Goal: Use online tool/utility: Utilize a website feature to perform a specific function

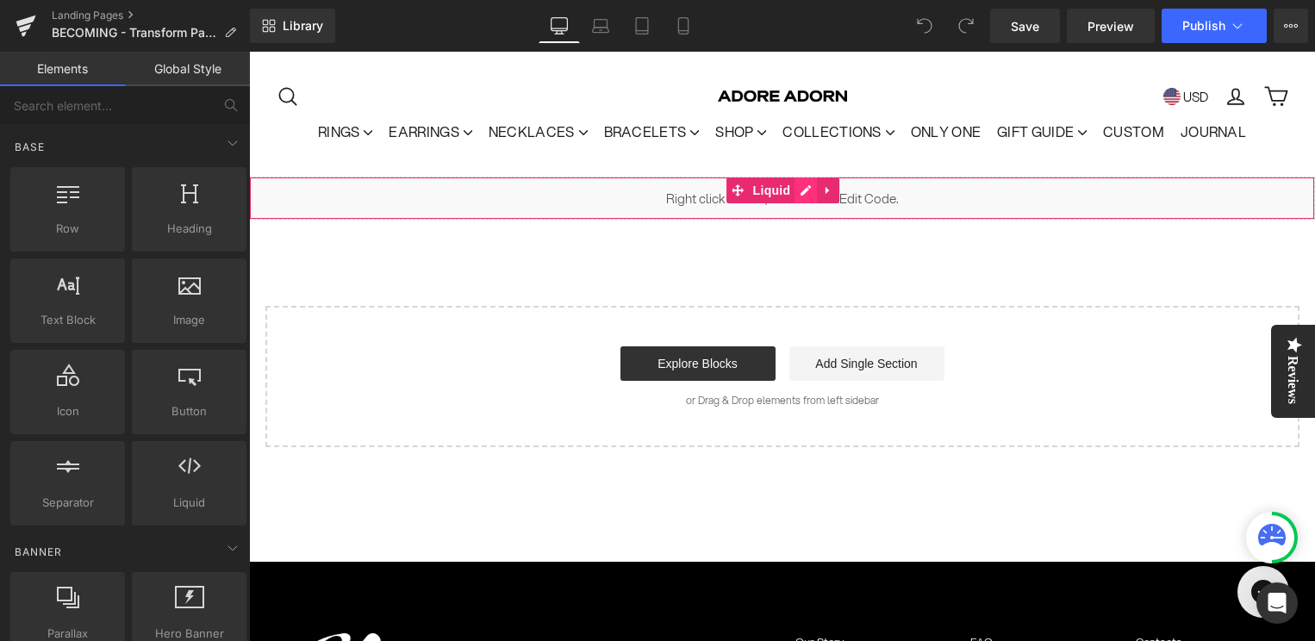
click at [800, 192] on div "Liquid" at bounding box center [782, 198] width 1066 height 43
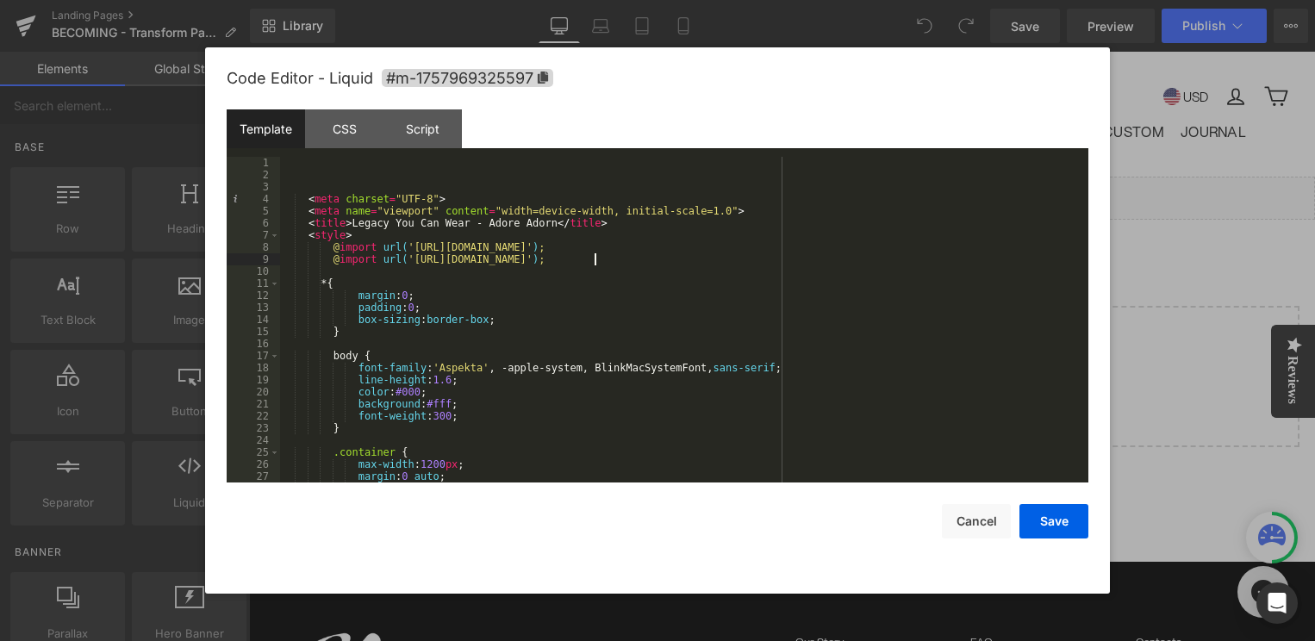
click at [594, 261] on div "< meta charset = "UTF-8" > < meta name = "viewport" content = "width=device-wid…" at bounding box center [680, 332] width 801 height 350
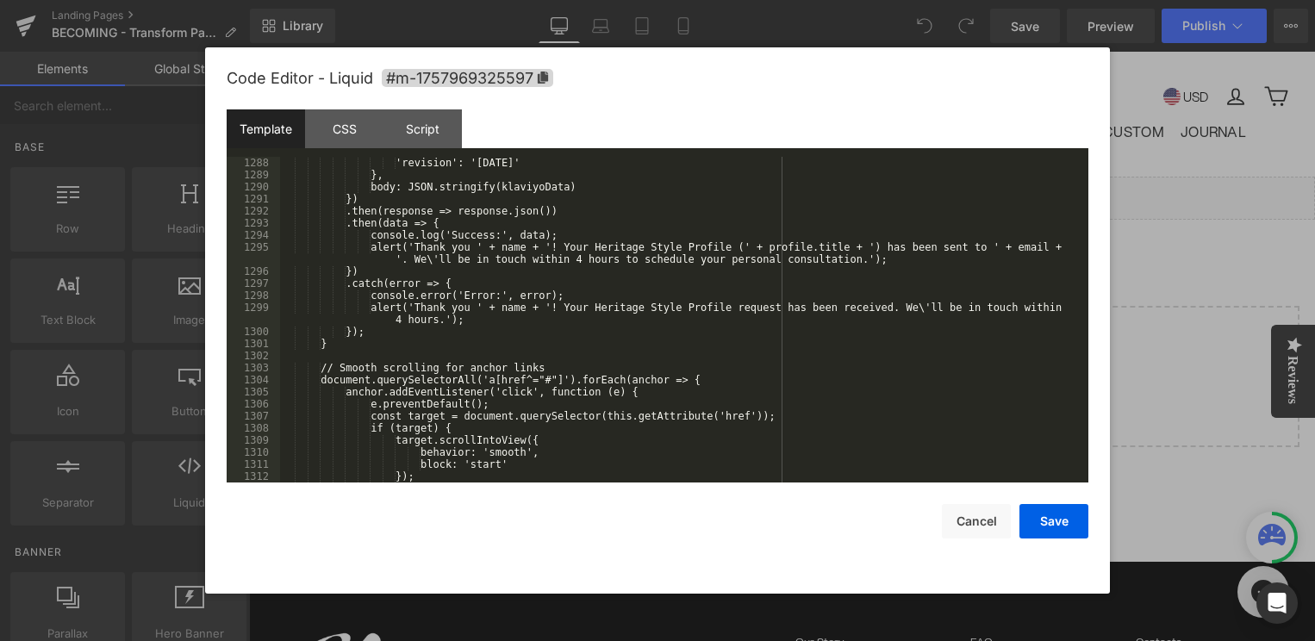
scroll to position [16683, 0]
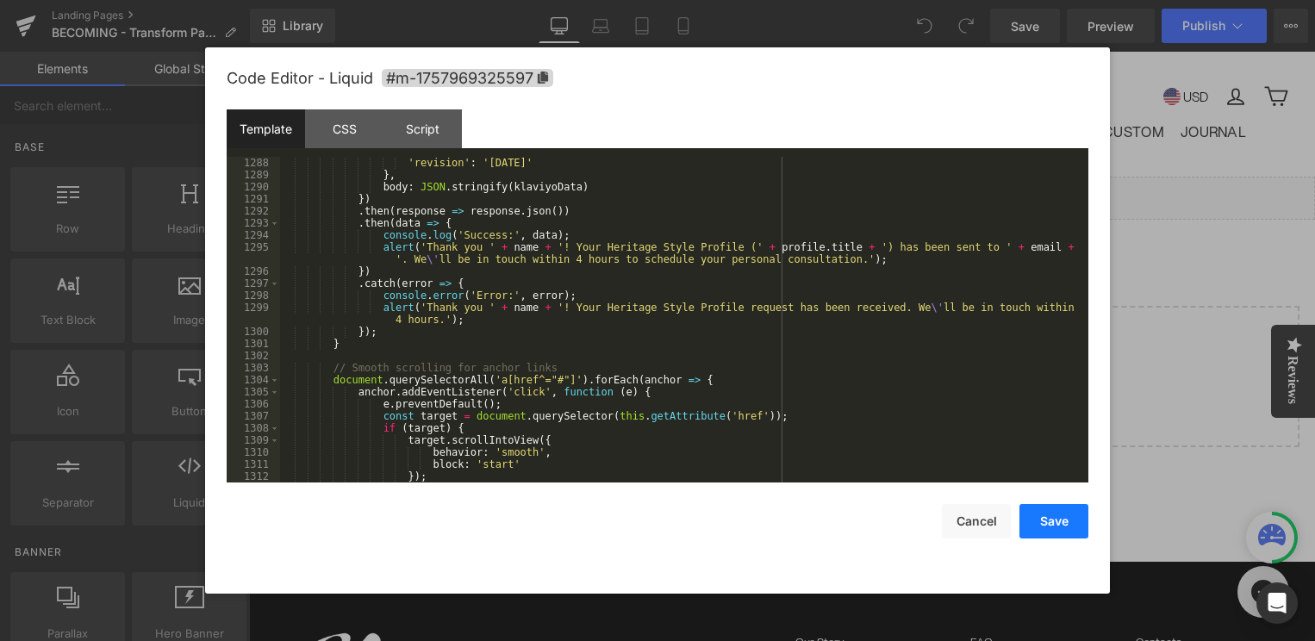
click at [1044, 524] on button "Save" at bounding box center [1053, 521] width 69 height 34
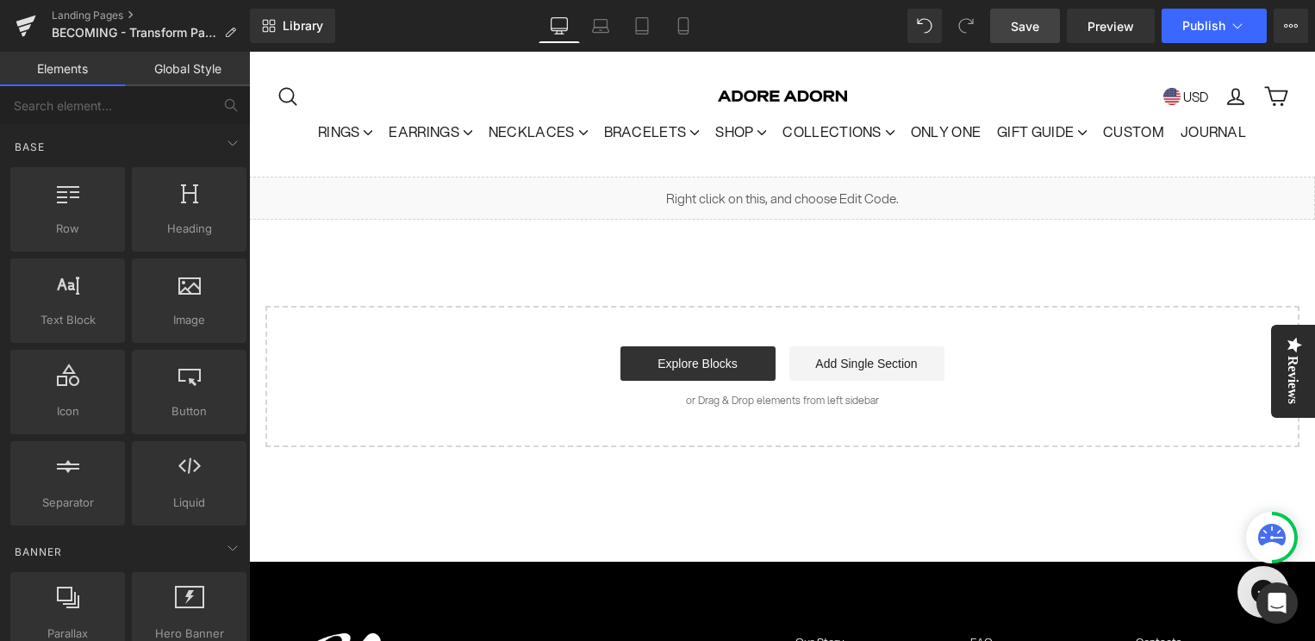
click at [1030, 20] on span "Save" at bounding box center [1025, 26] width 28 height 18
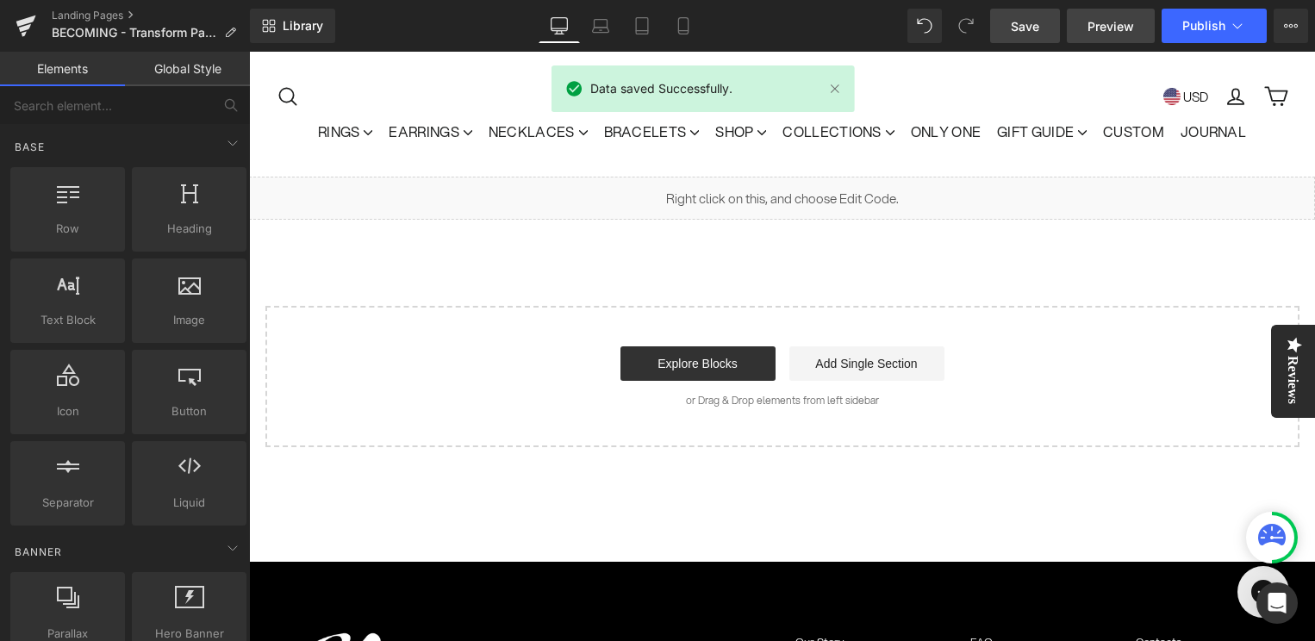
click at [1105, 26] on span "Preview" at bounding box center [1110, 26] width 47 height 18
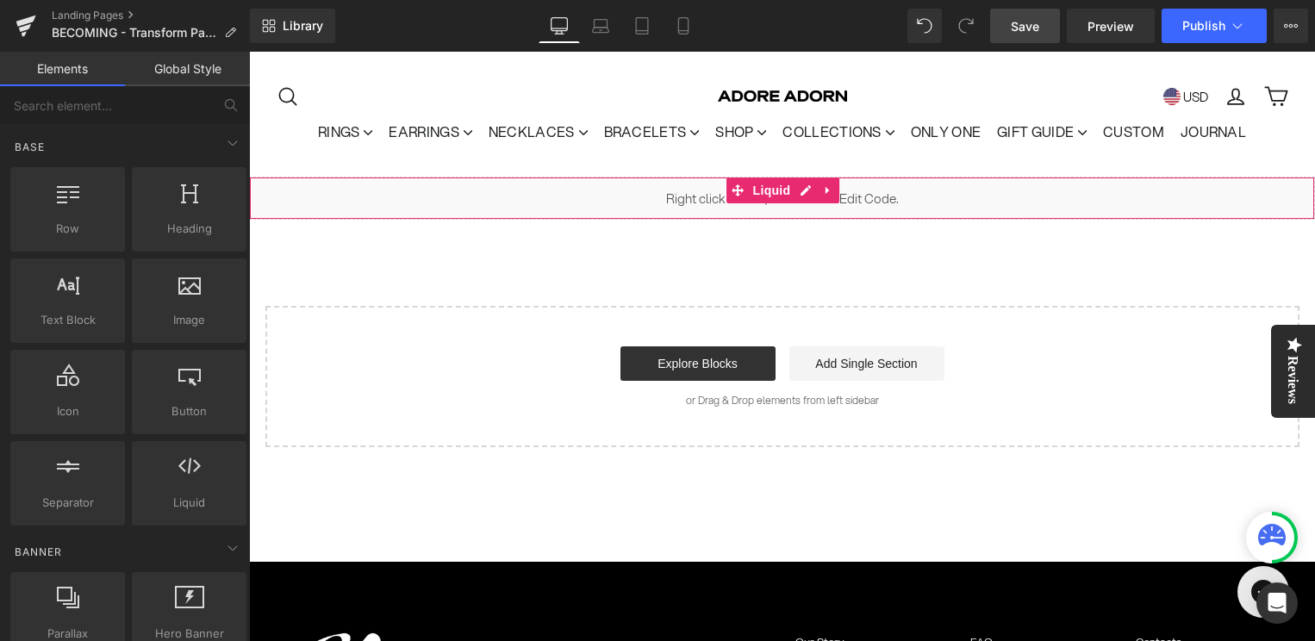
click at [806, 187] on div "Liquid" at bounding box center [782, 198] width 1066 height 43
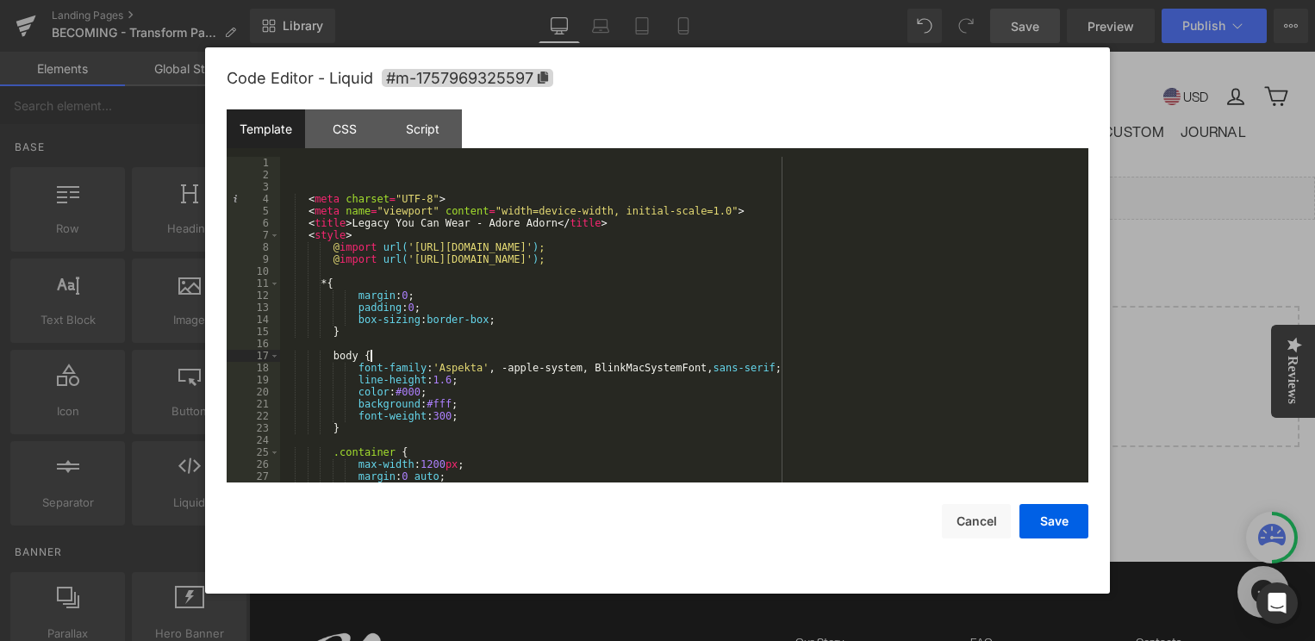
click at [482, 362] on div "< meta charset = "UTF-8" > < meta name = "viewport" content = "width=device-wid…" at bounding box center [680, 332] width 801 height 350
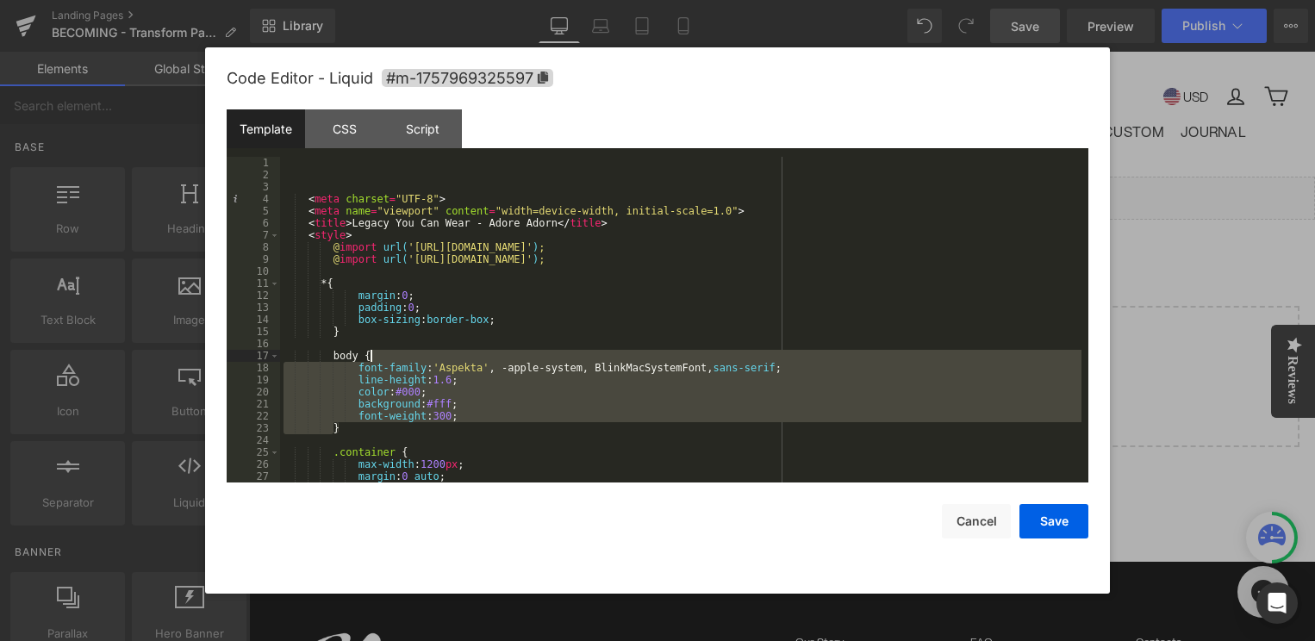
click at [482, 362] on div "< meta charset = "UTF-8" > < meta name = "viewport" content = "width=device-wid…" at bounding box center [680, 332] width 801 height 350
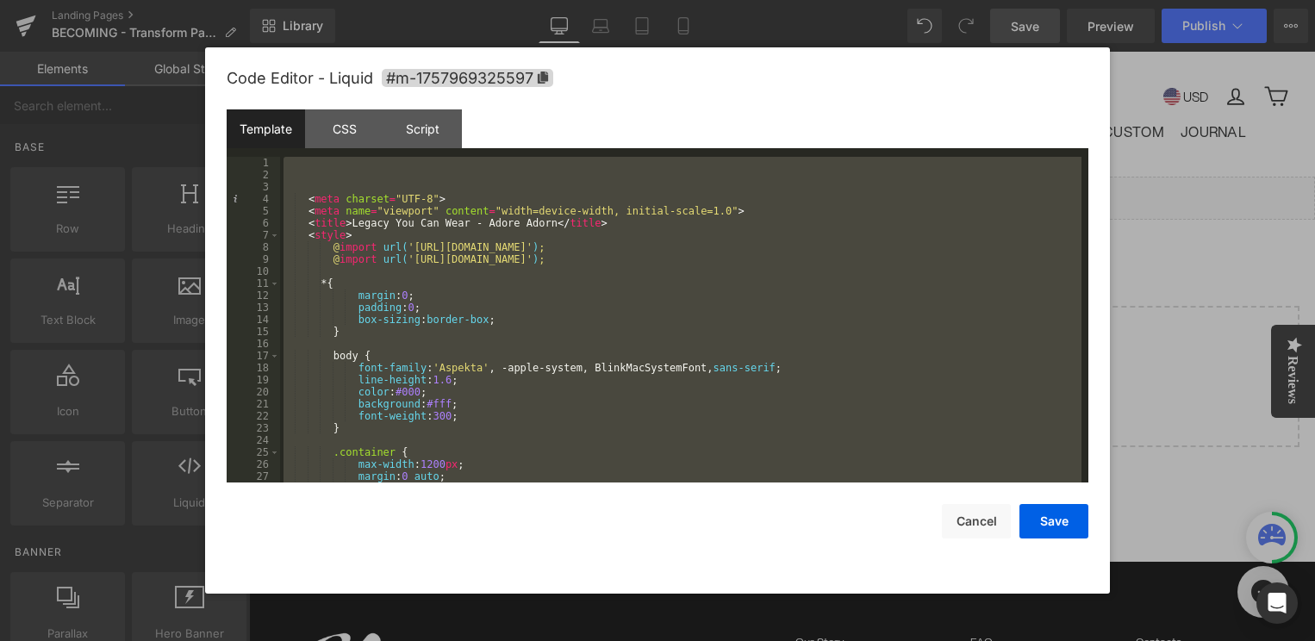
scroll to position [17443, 0]
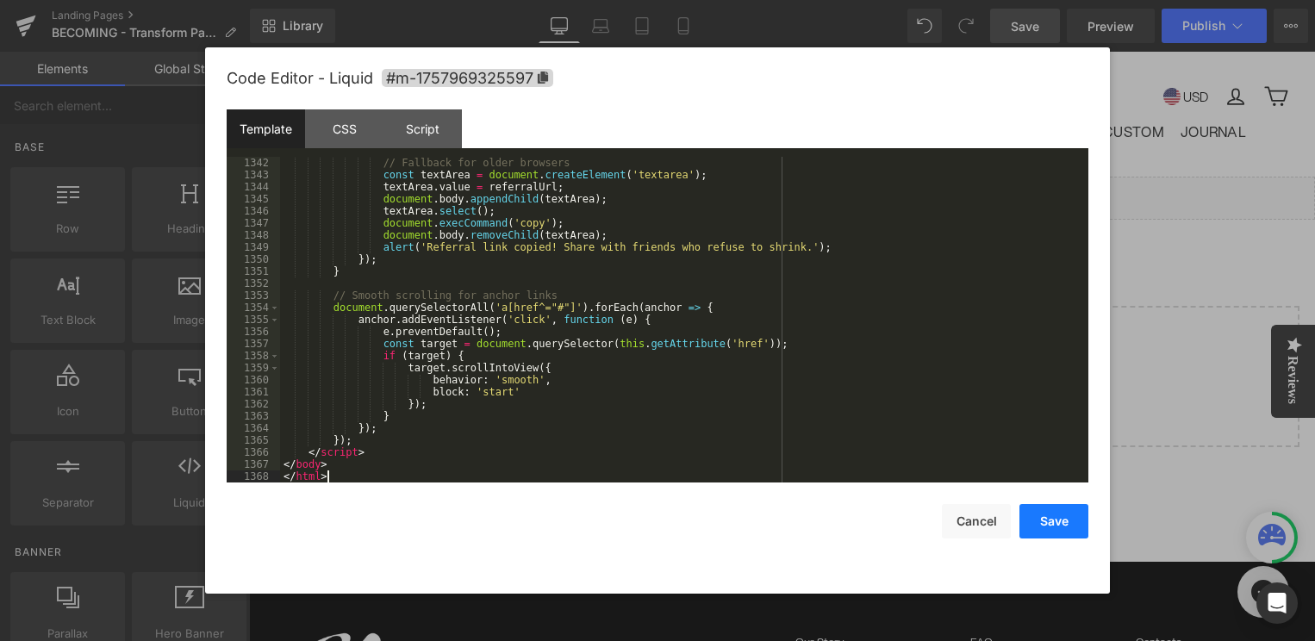
click at [1059, 531] on button "Save" at bounding box center [1053, 521] width 69 height 34
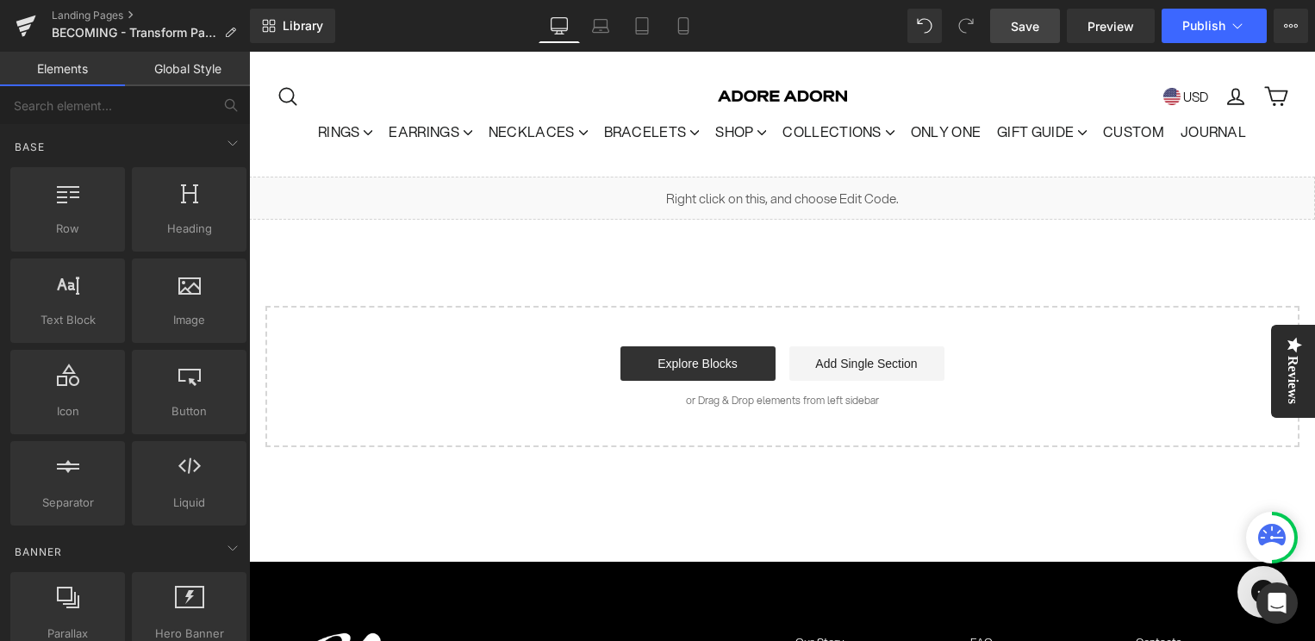
click at [1035, 22] on span "Save" at bounding box center [1025, 26] width 28 height 18
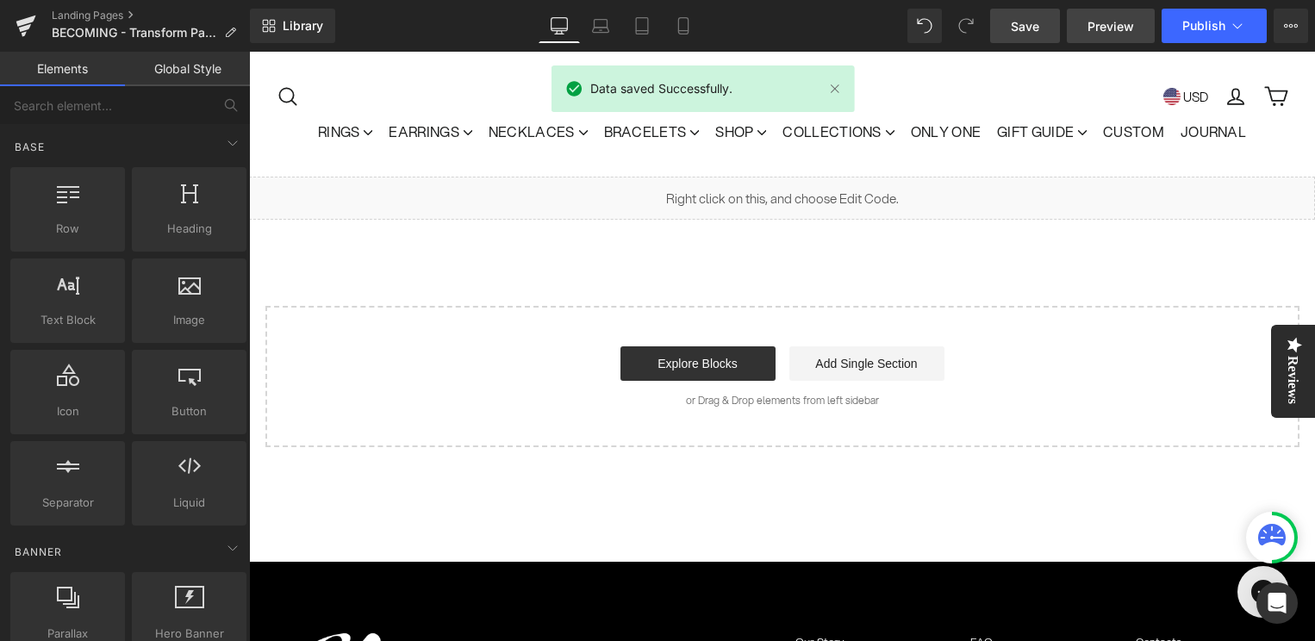
click at [1118, 25] on span "Preview" at bounding box center [1110, 26] width 47 height 18
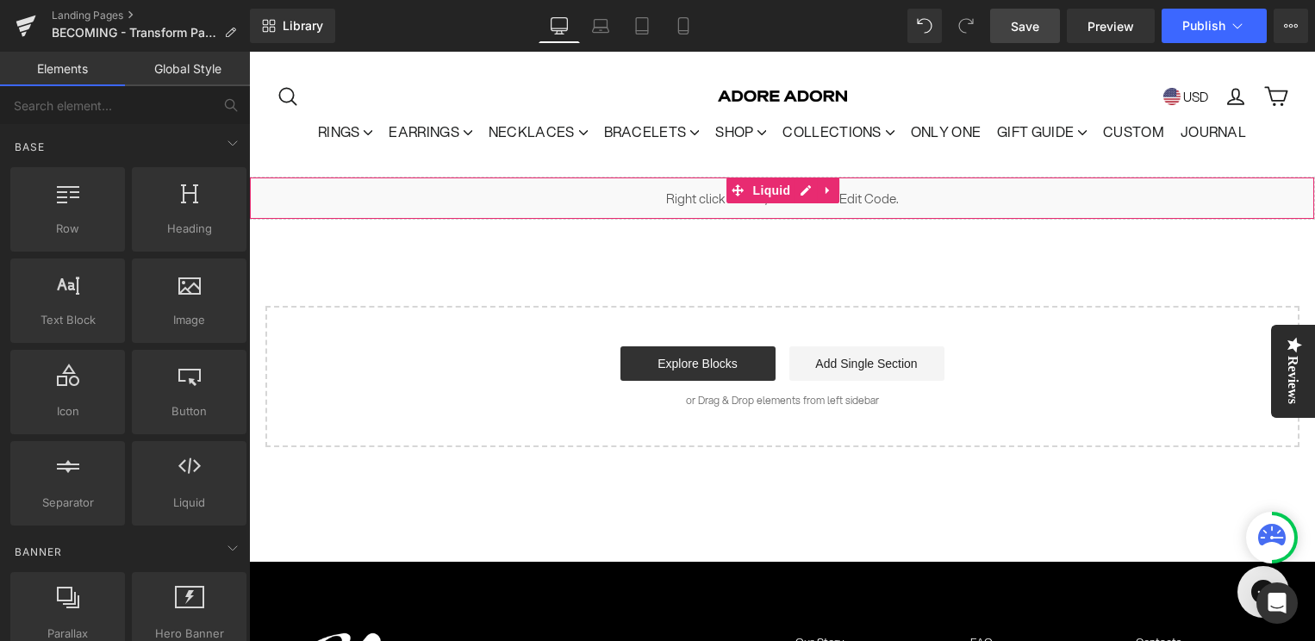
click at [867, 190] on div "Liquid" at bounding box center [782, 198] width 1066 height 43
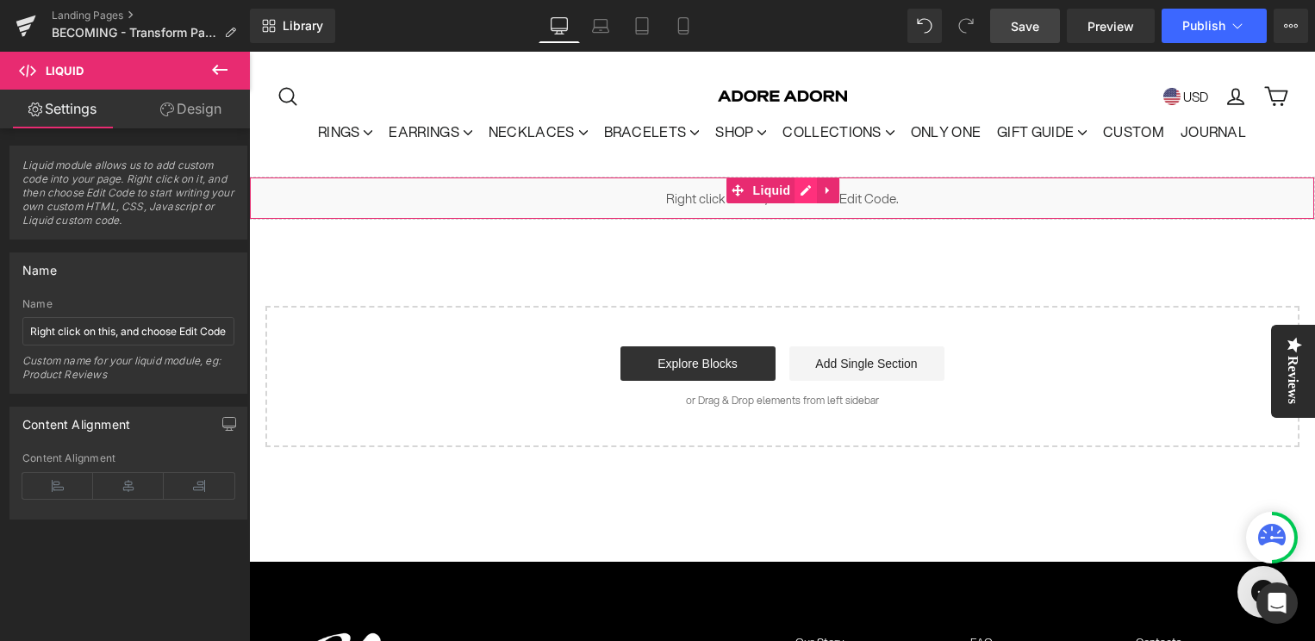
click at [805, 190] on div "Liquid" at bounding box center [782, 198] width 1066 height 43
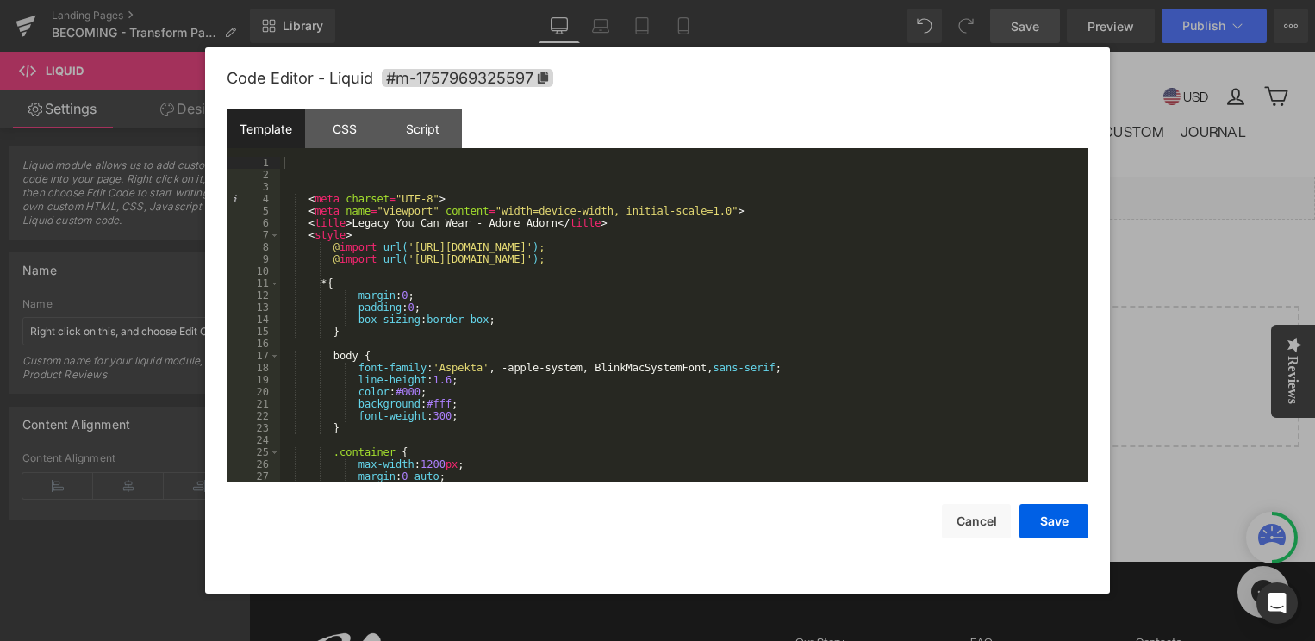
click at [507, 349] on div "< meta charset = "UTF-8" > < meta name = "viewport" content = "width=device-wid…" at bounding box center [680, 332] width 801 height 350
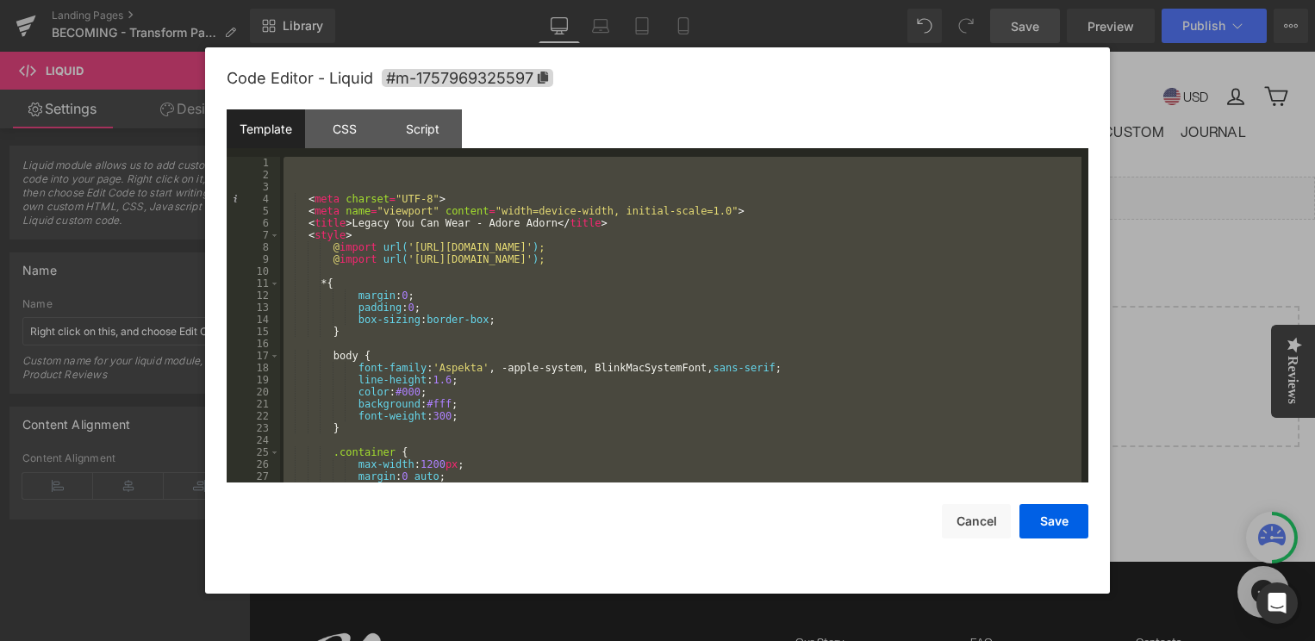
scroll to position [17853, 0]
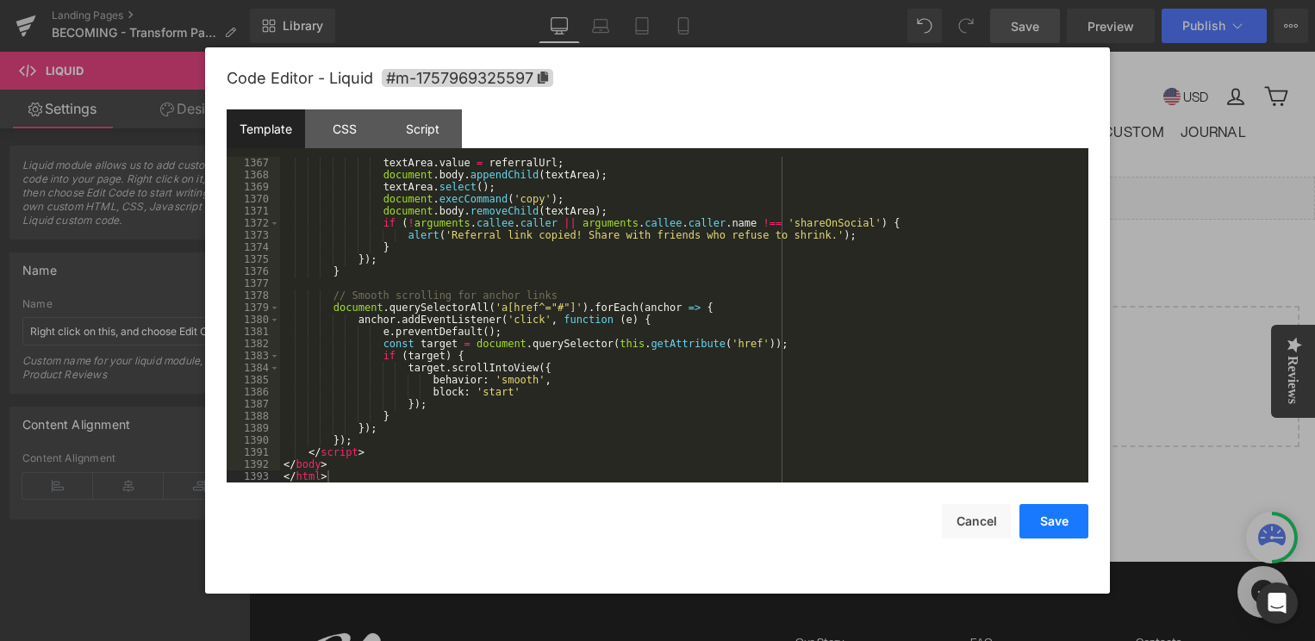
click at [1054, 532] on button "Save" at bounding box center [1053, 521] width 69 height 34
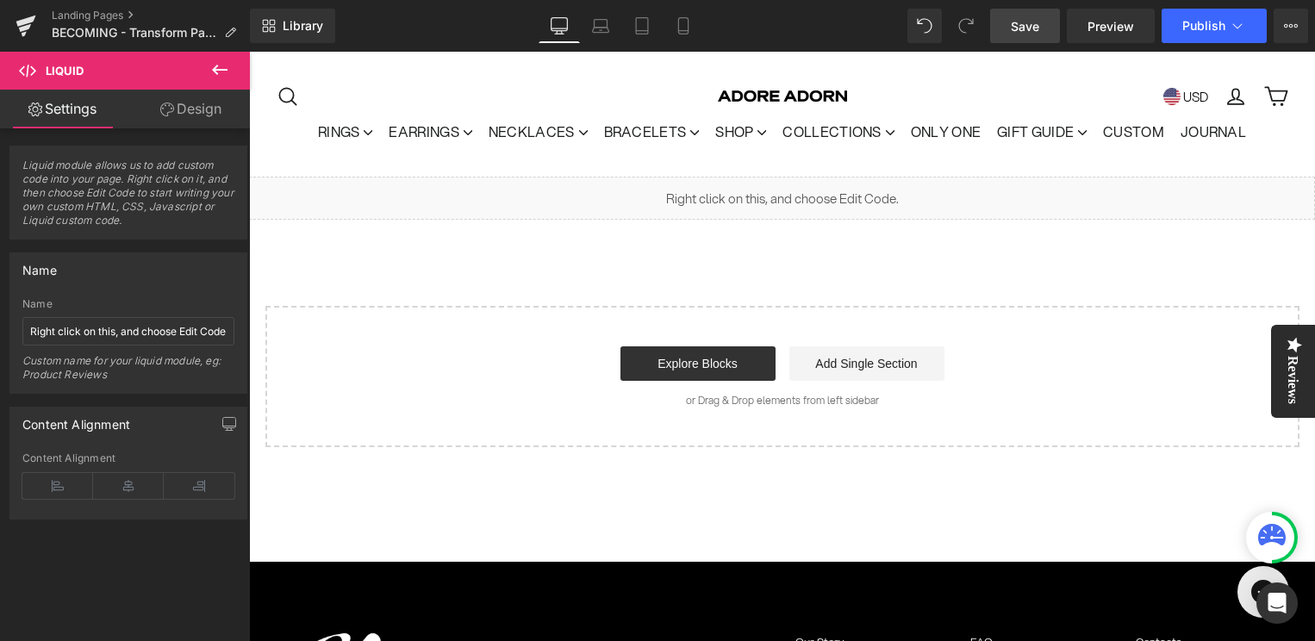
click at [1028, 30] on span "Save" at bounding box center [1025, 26] width 28 height 18
click at [1116, 27] on span "Preview" at bounding box center [1110, 26] width 47 height 18
